Goal: Find specific page/section

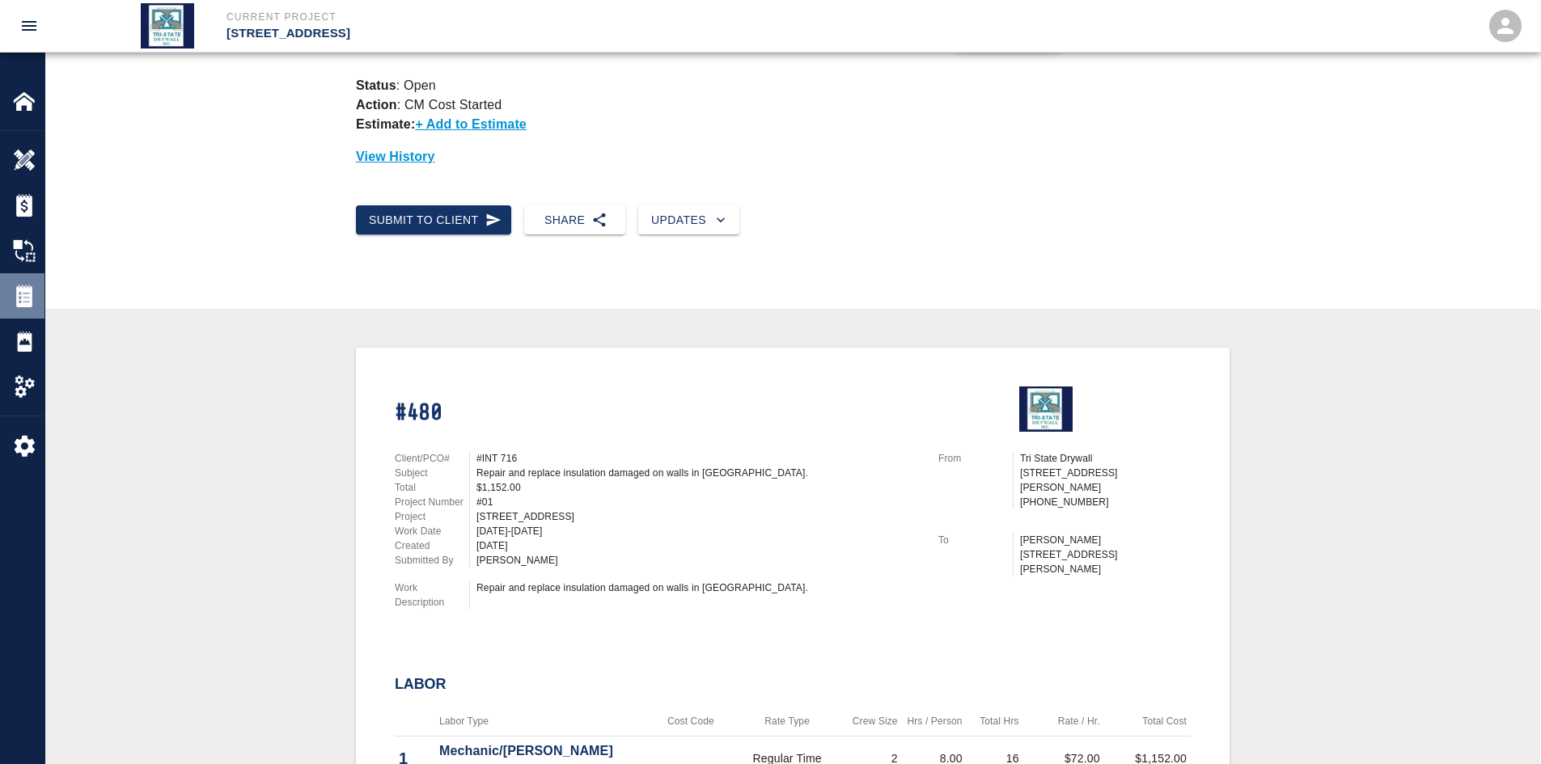
click at [29, 308] on div "Tickets" at bounding box center [22, 295] width 44 height 45
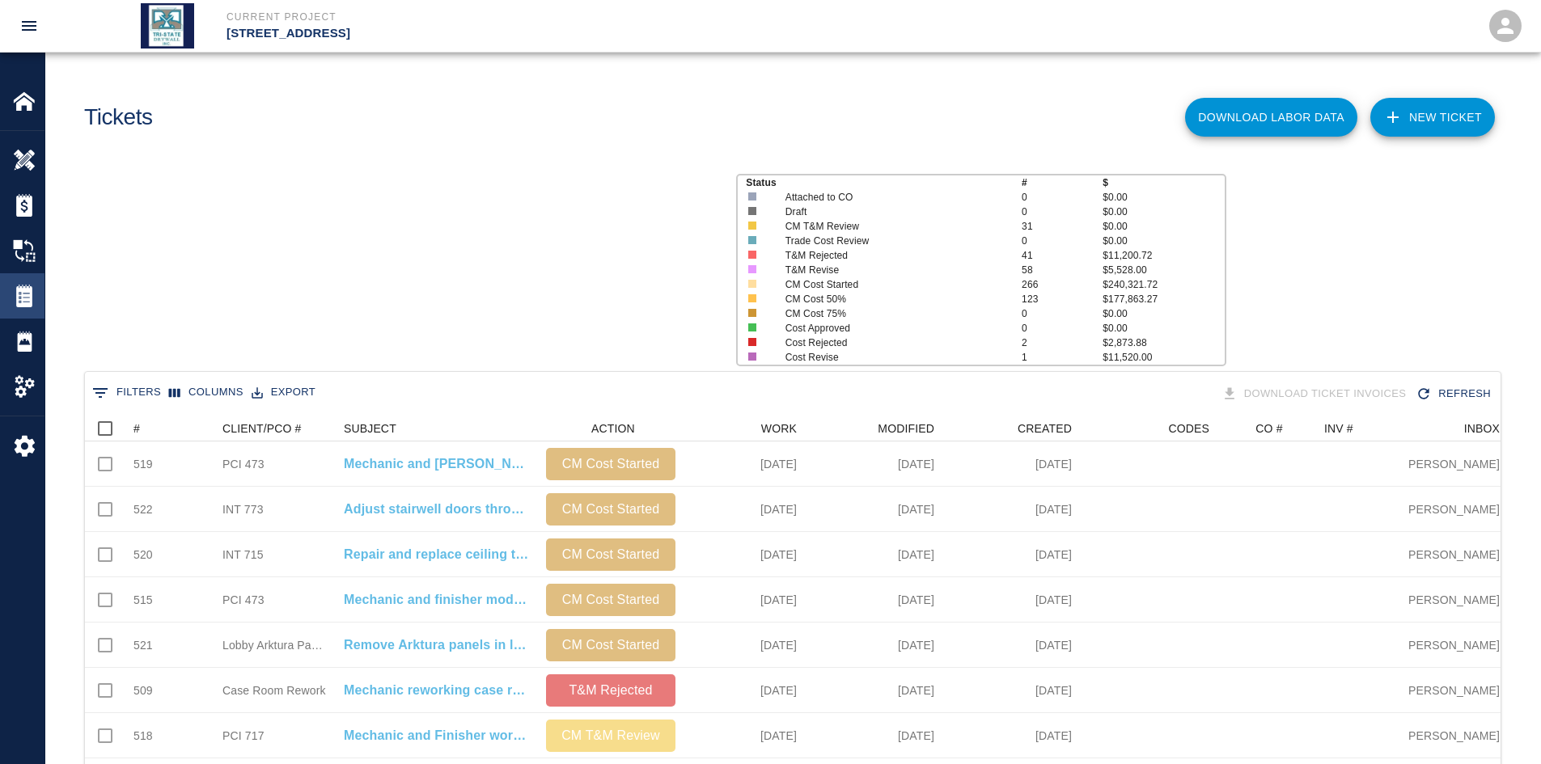
scroll to position [932, 1403]
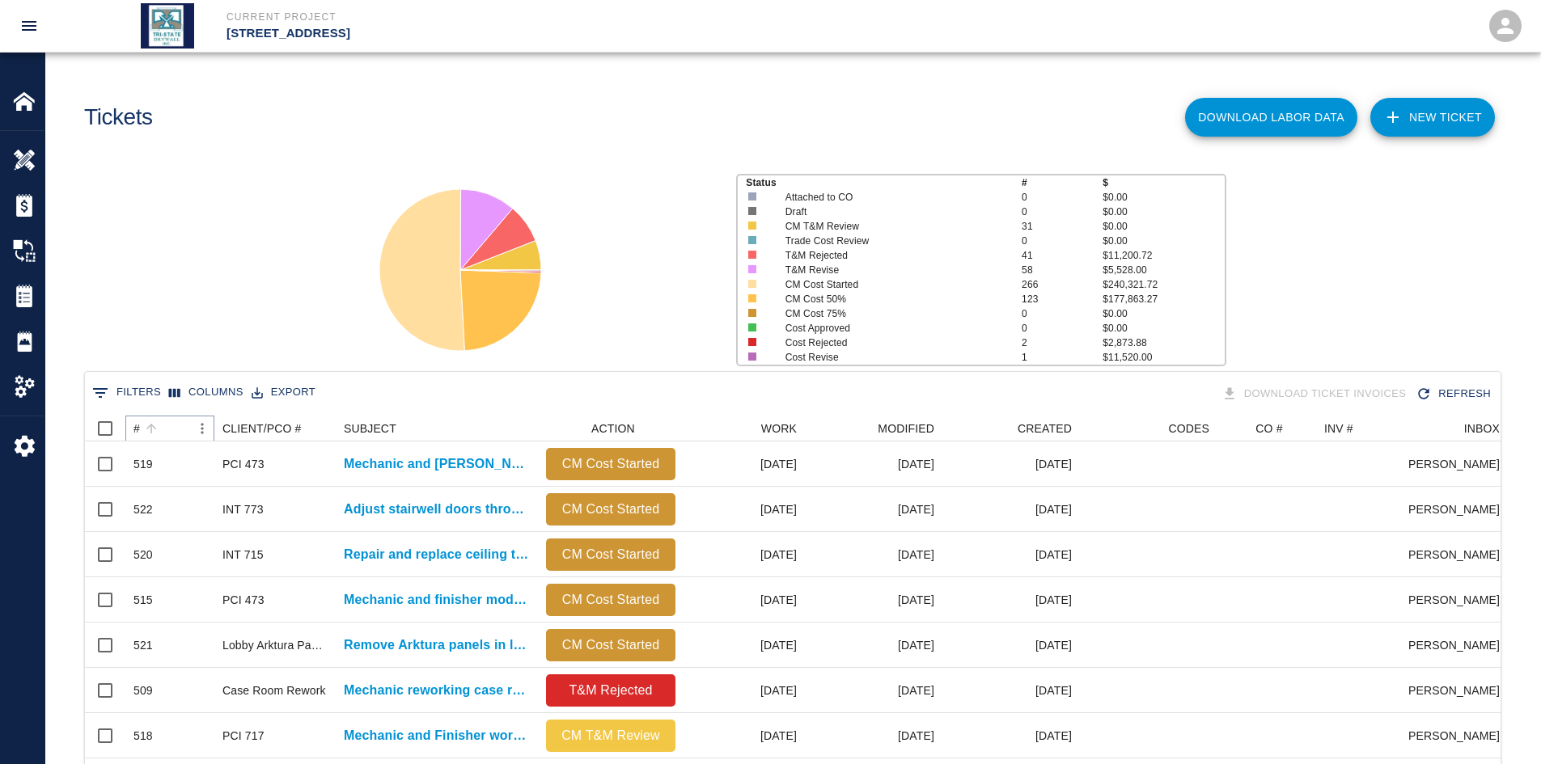
click at [141, 425] on button "Sort" at bounding box center [151, 428] width 23 height 23
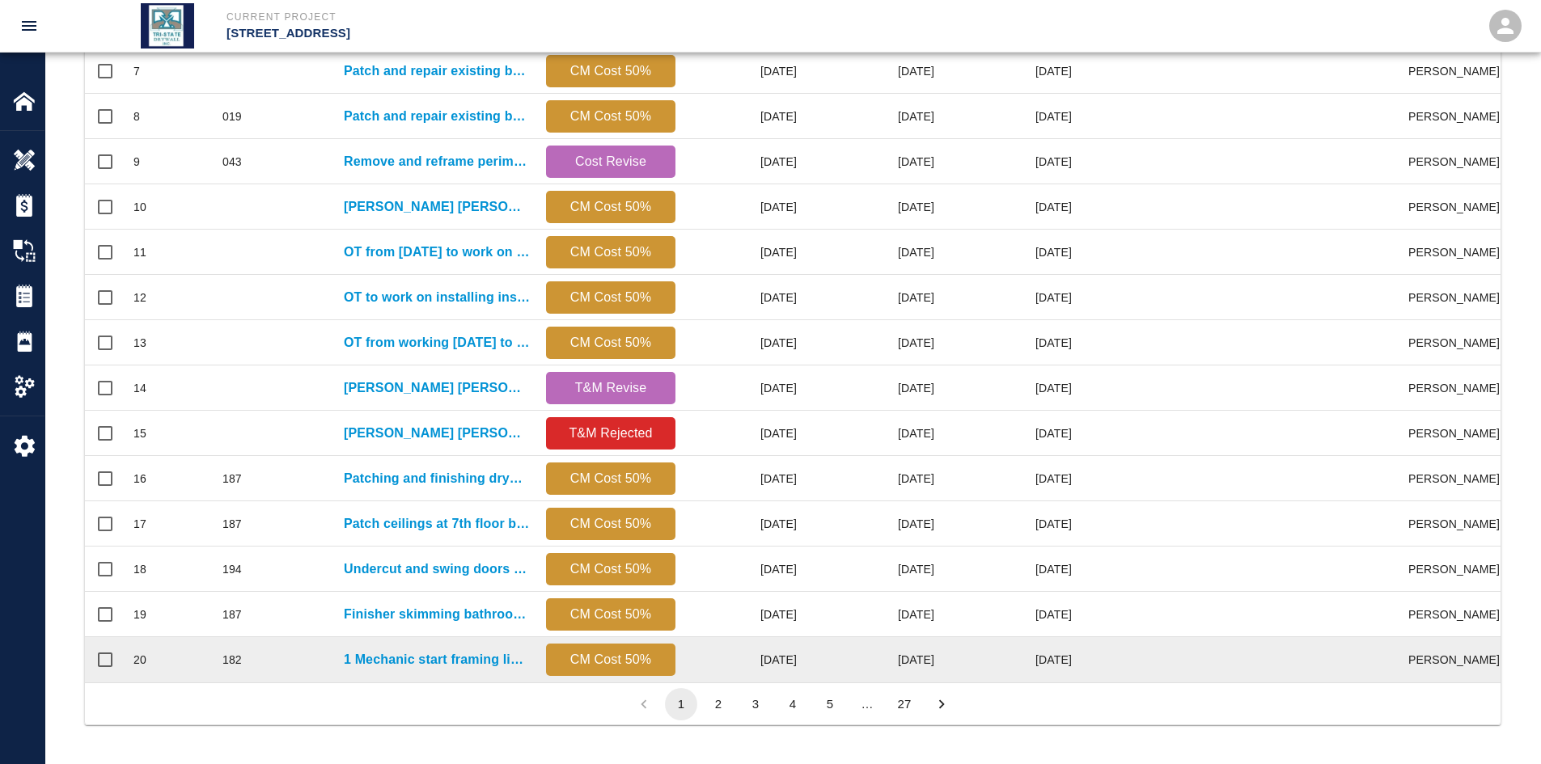
scroll to position [677, 0]
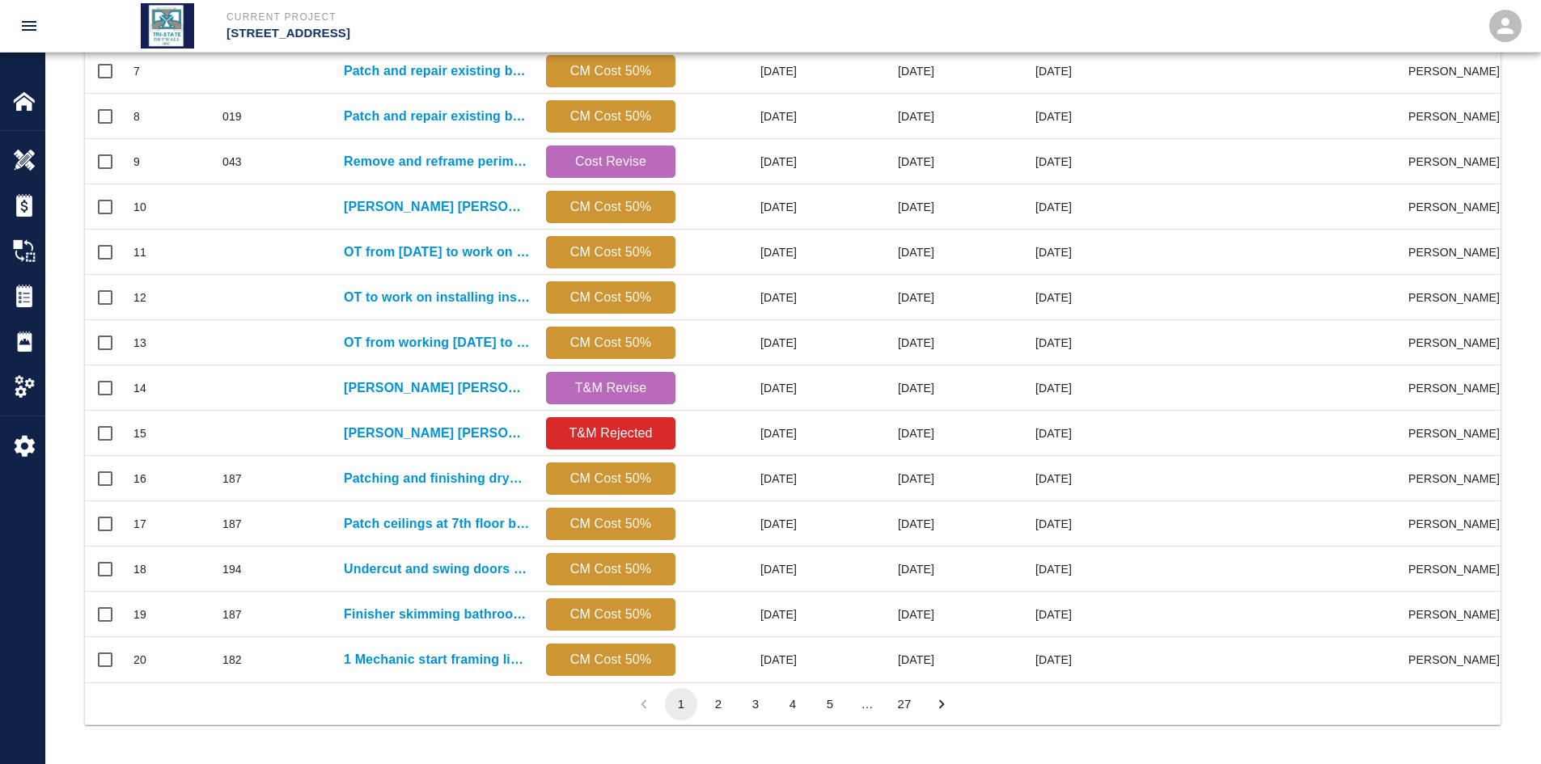
click at [904, 707] on button "27" at bounding box center [904, 704] width 32 height 32
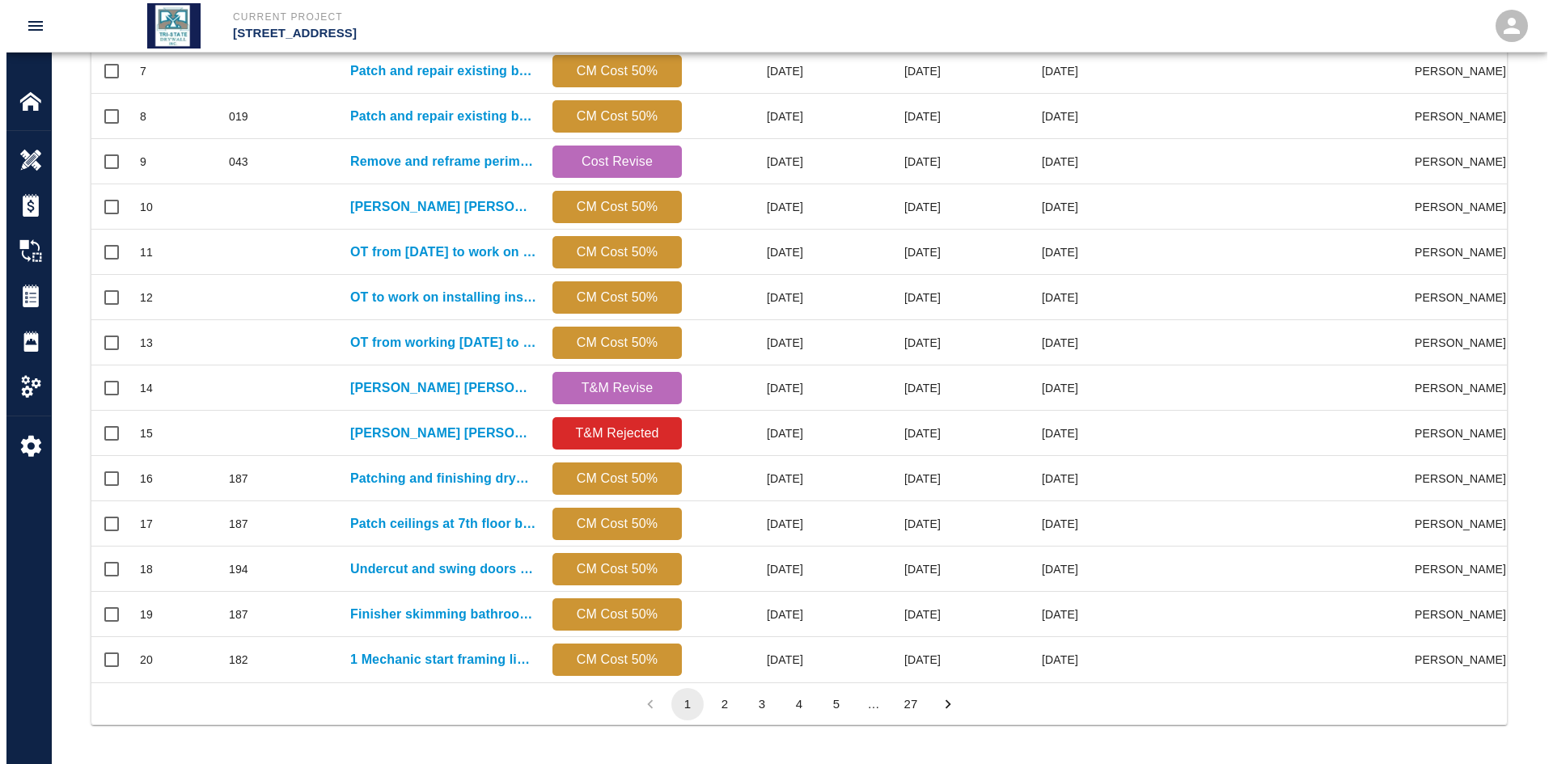
scroll to position [13, 13]
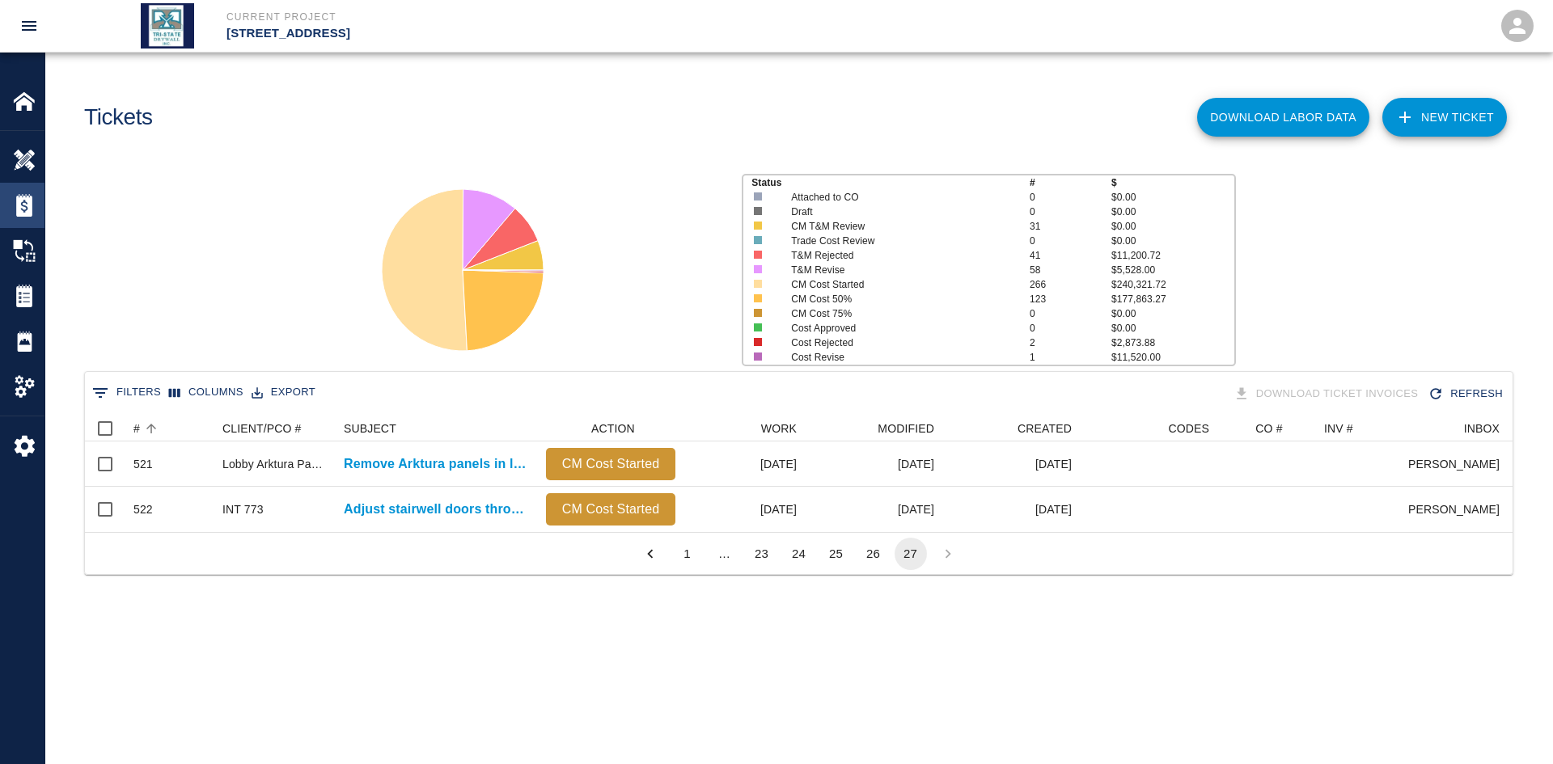
click at [20, 211] on img at bounding box center [24, 205] width 23 height 23
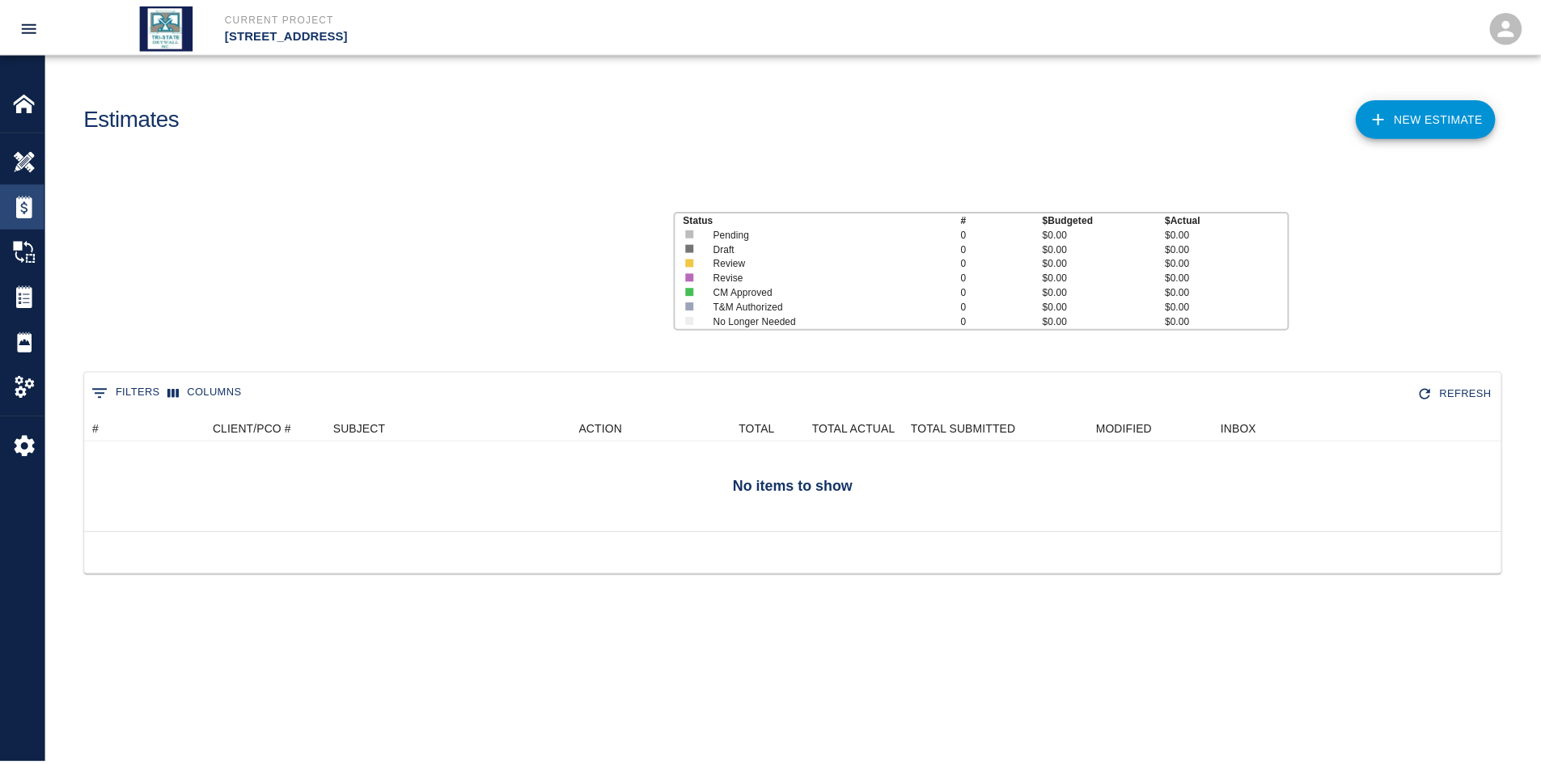
scroll to position [104, 1416]
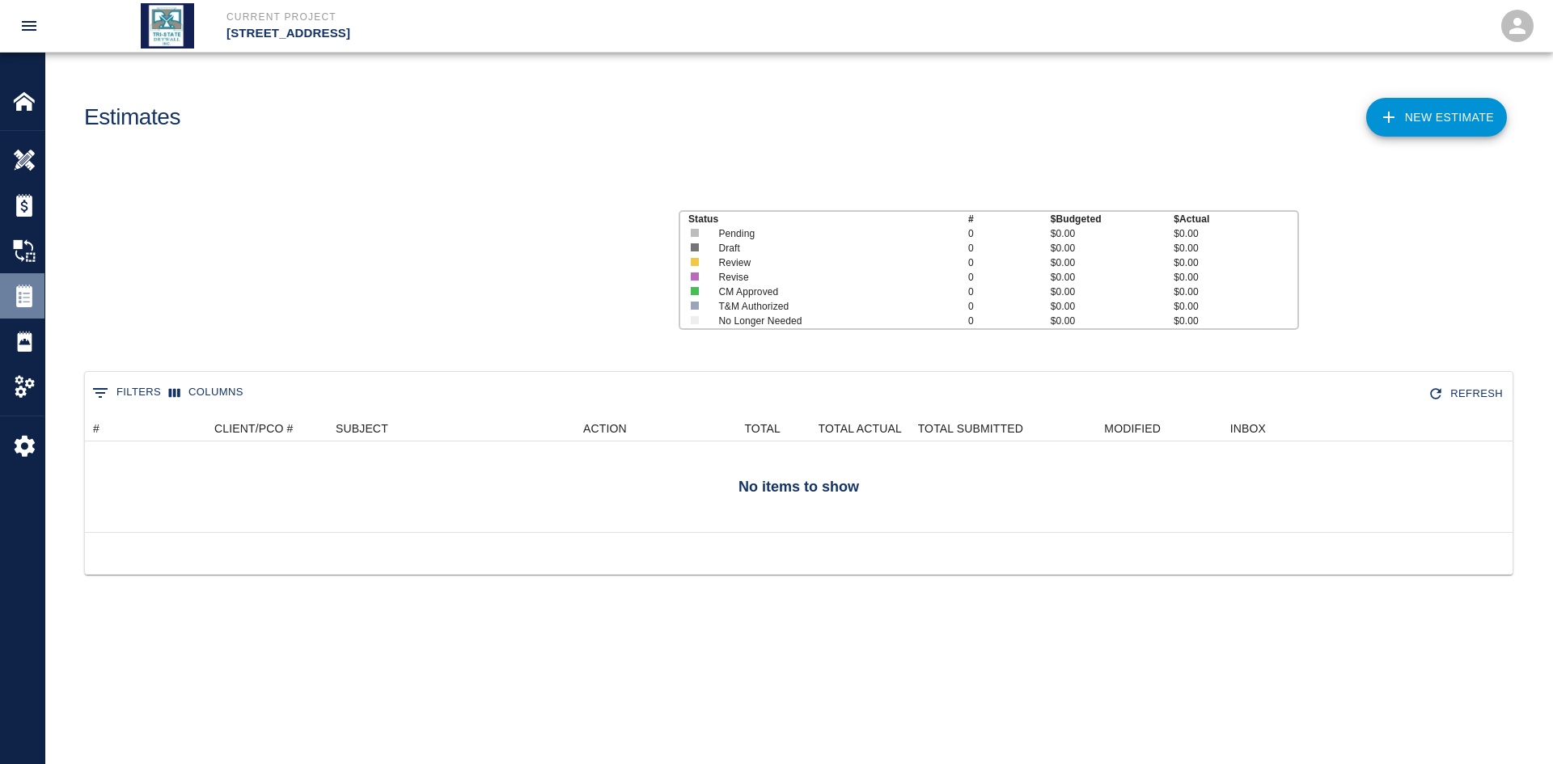
click at [25, 297] on img at bounding box center [24, 296] width 23 height 23
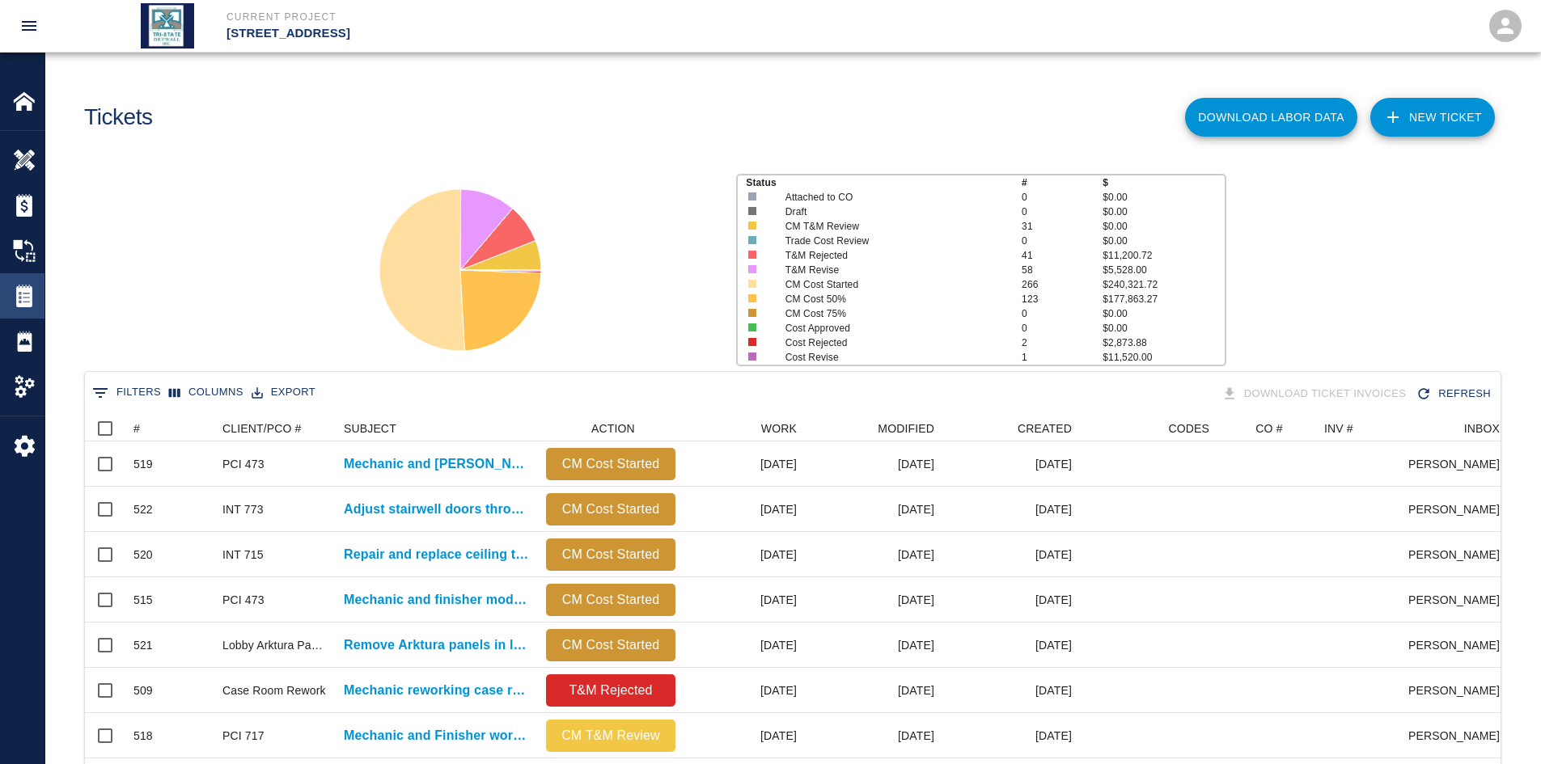
scroll to position [932, 1403]
